Goal: Register for event/course

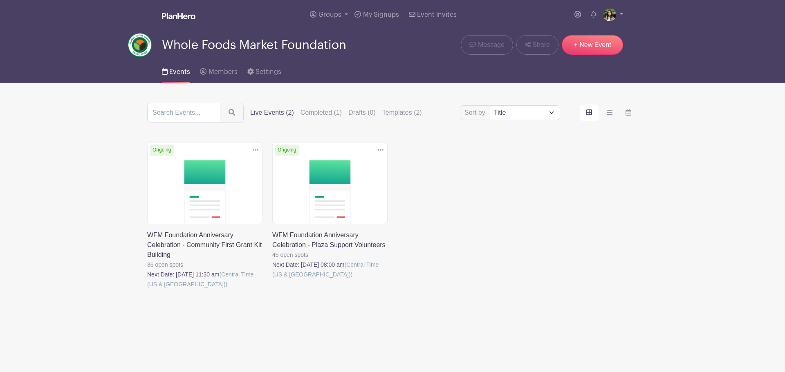
click at [147, 289] on link at bounding box center [147, 289] width 0 height 0
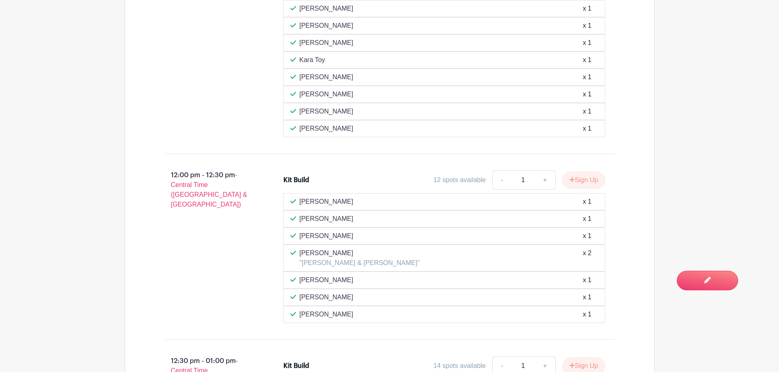
scroll to position [479, 0]
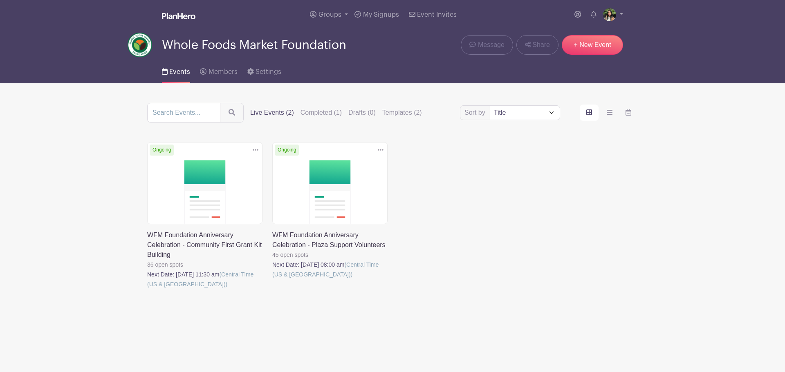
click at [272, 280] on link at bounding box center [272, 280] width 0 height 0
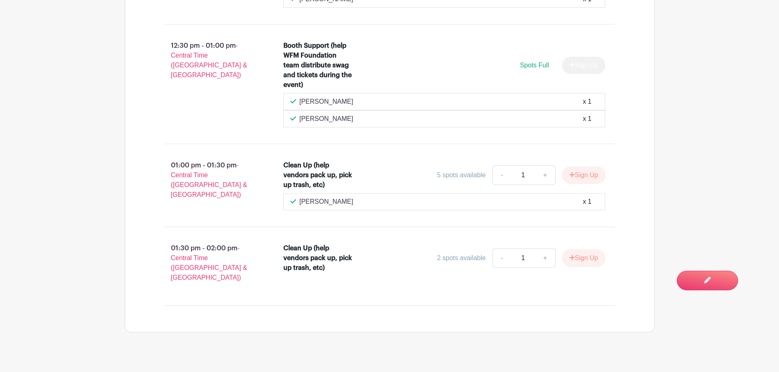
scroll to position [2132, 0]
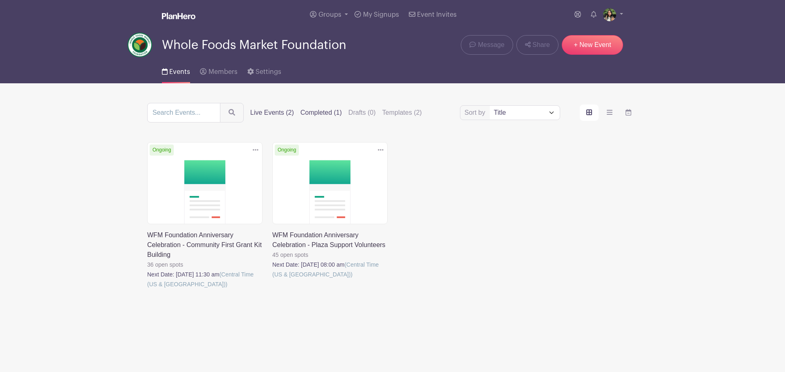
click at [321, 114] on label "Completed (1)" at bounding box center [320, 113] width 41 height 10
click at [0, 0] on input "Completed (1)" at bounding box center [0, 0] width 0 height 0
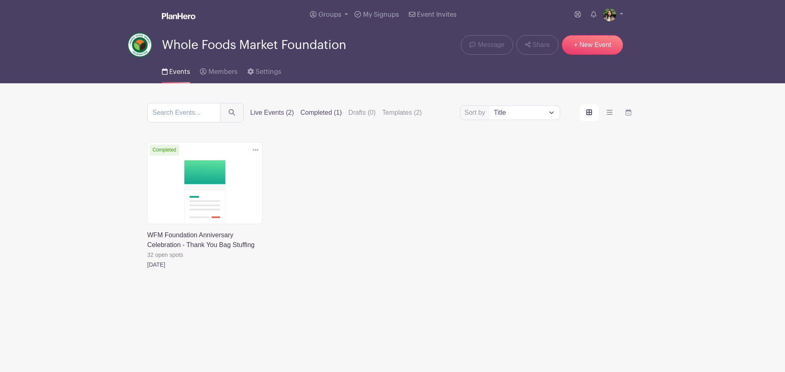
click at [273, 112] on label "Live Events (2)" at bounding box center [272, 113] width 44 height 10
click at [0, 0] on input "Live Events (2)" at bounding box center [0, 0] width 0 height 0
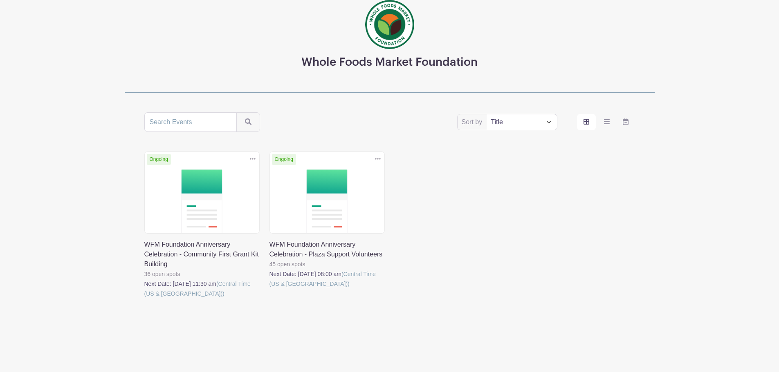
scroll to position [50, 0]
click at [144, 298] on link at bounding box center [144, 298] width 0 height 0
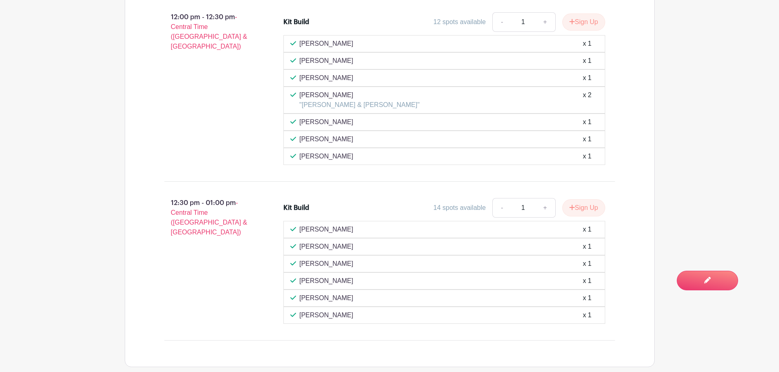
scroll to position [765, 0]
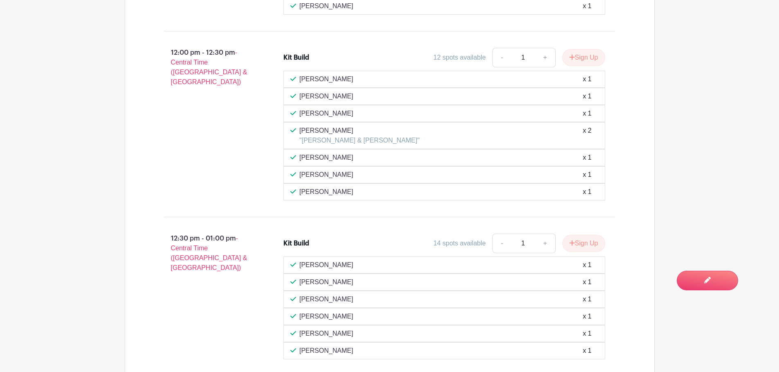
scroll to position [50, 0]
